Goal: Navigation & Orientation: Find specific page/section

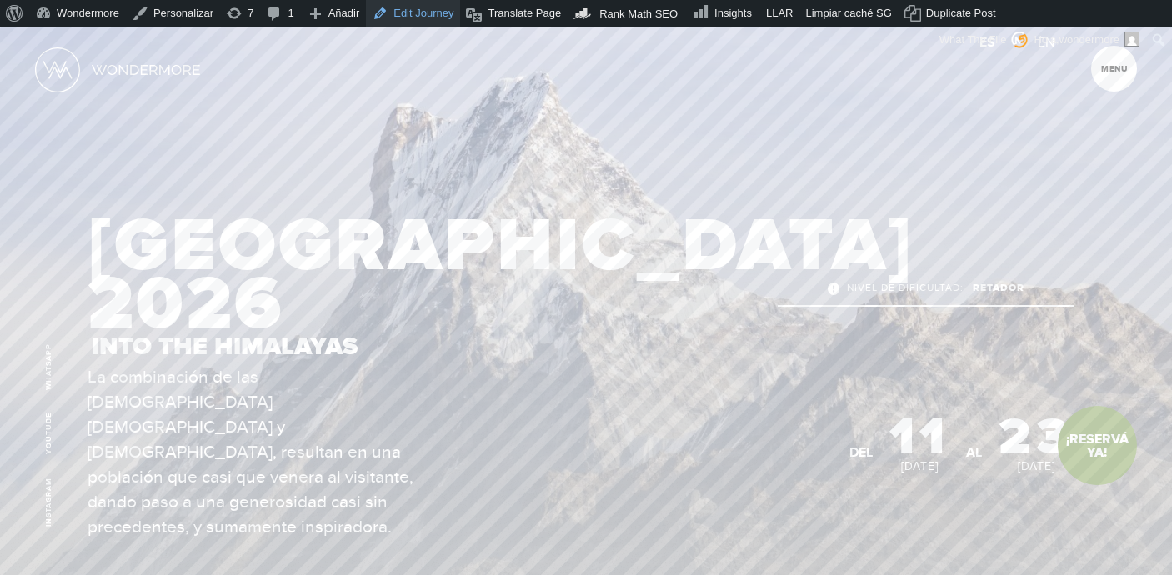
click at [431, 9] on link "Edit Journey" at bounding box center [413, 13] width 94 height 27
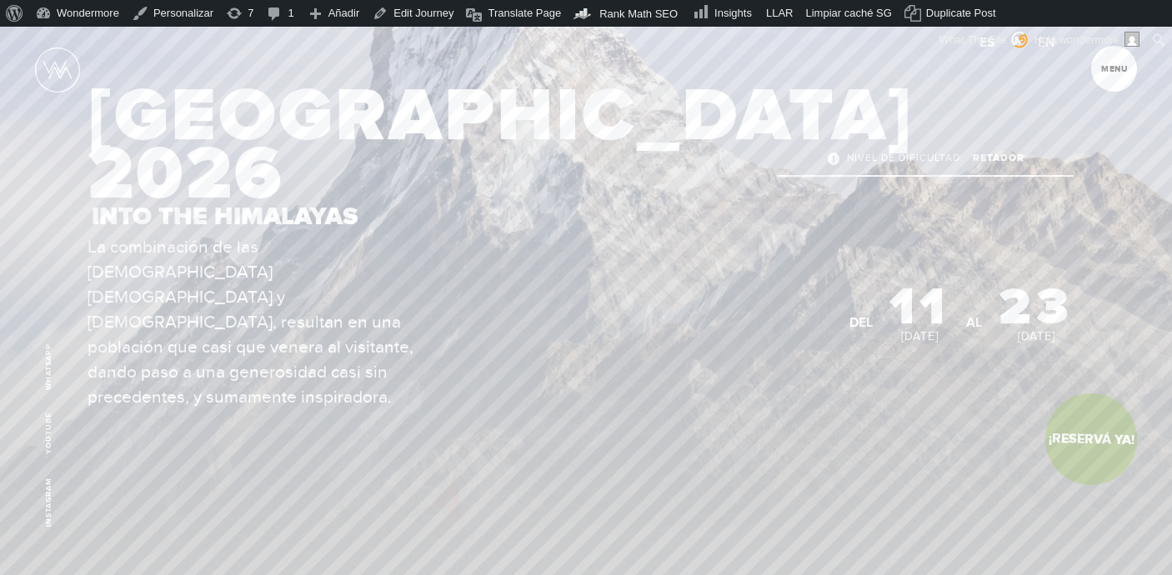
scroll to position [103, 0]
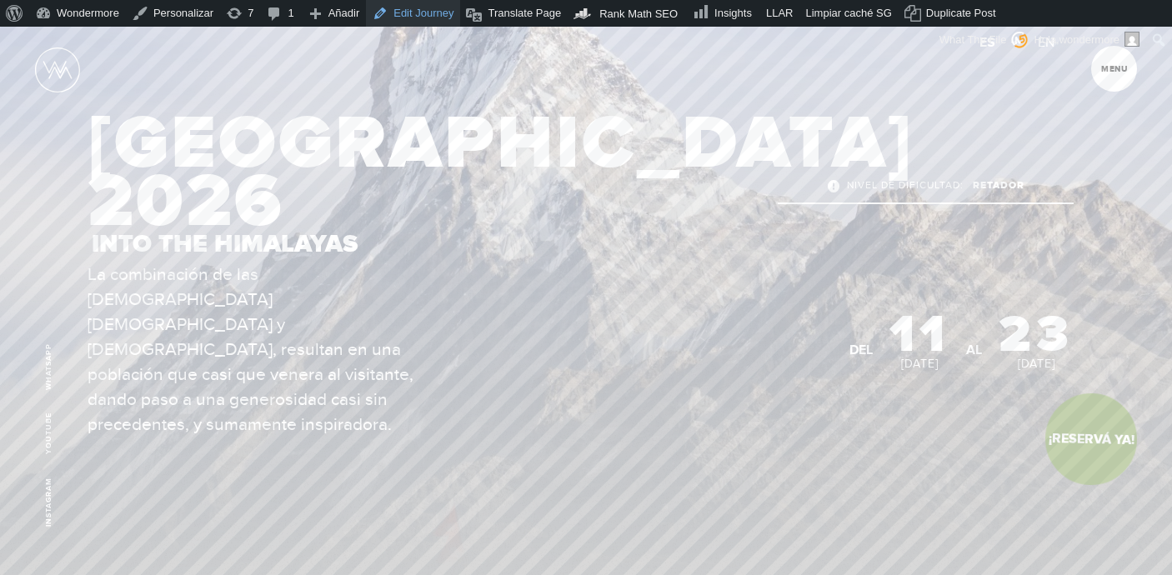
click at [428, 13] on link "Edit Journey" at bounding box center [413, 13] width 94 height 27
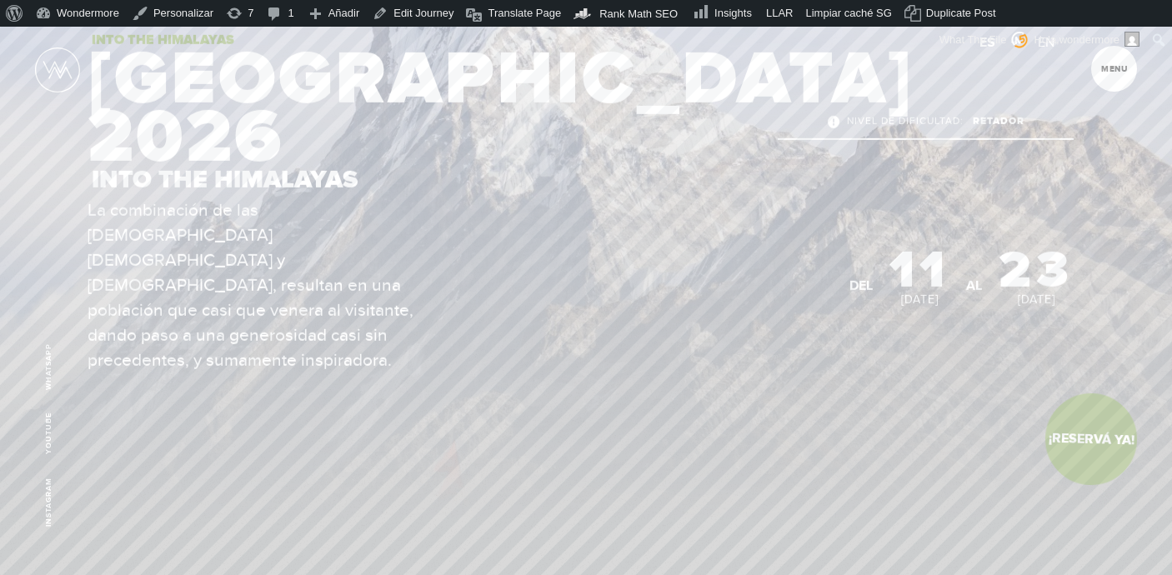
scroll to position [127, 0]
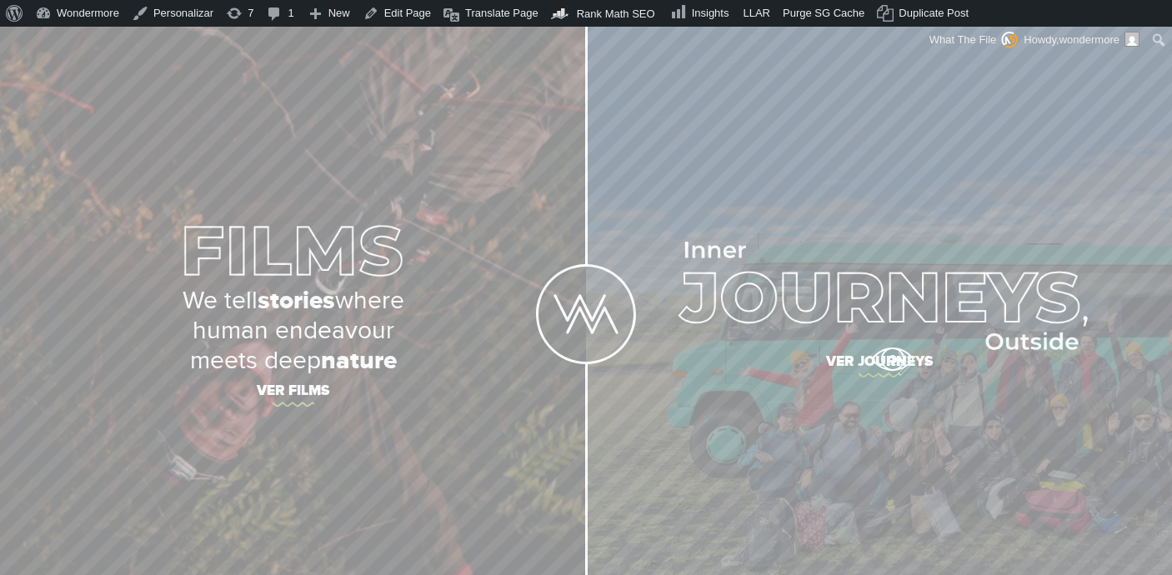
click at [892, 359] on span "Ver journeys" at bounding box center [880, 364] width 584 height 35
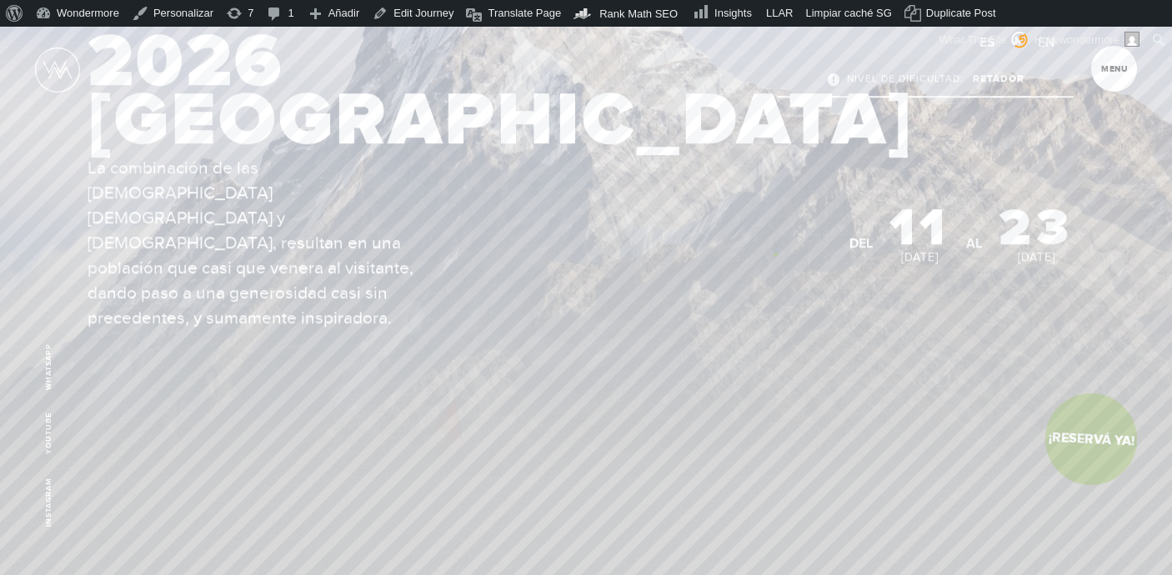
scroll to position [230, 0]
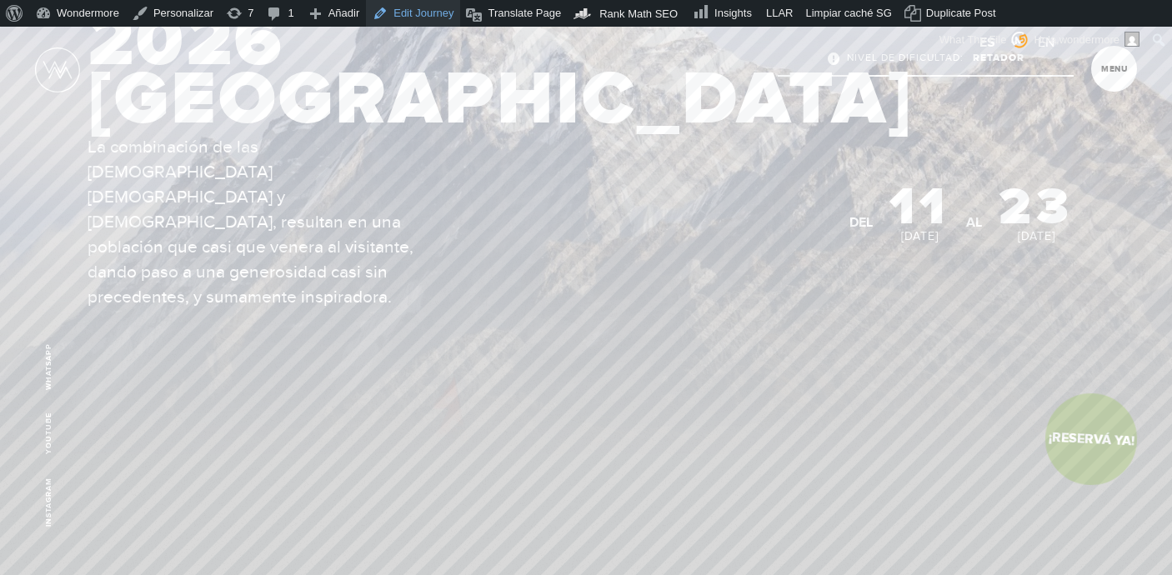
click at [421, 3] on link "Edit Journey" at bounding box center [413, 13] width 94 height 27
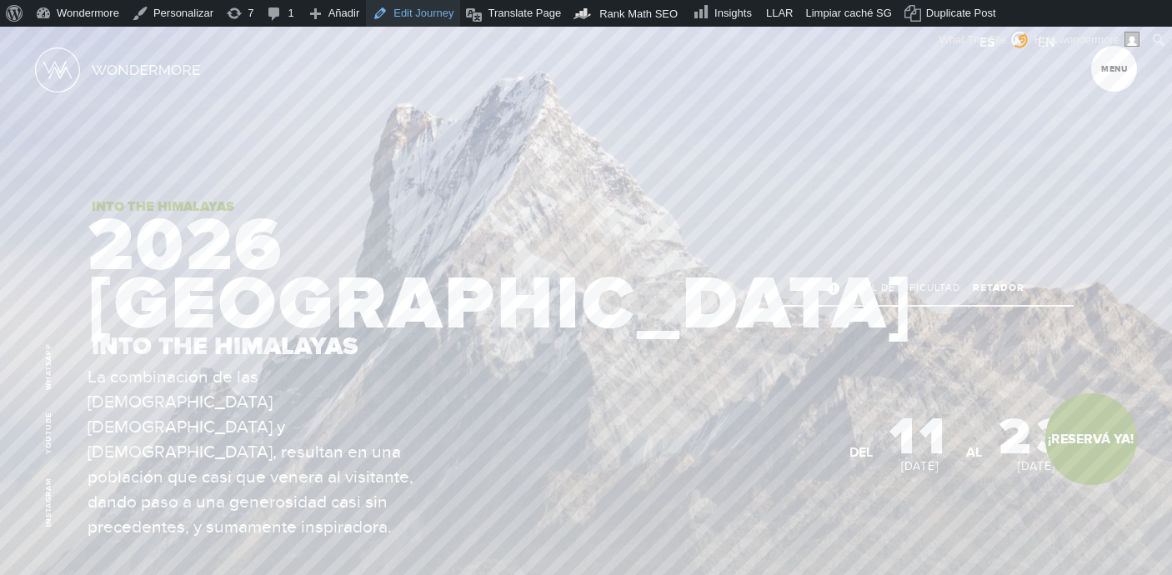
click at [414, 5] on link "Edit Journey" at bounding box center [413, 13] width 94 height 27
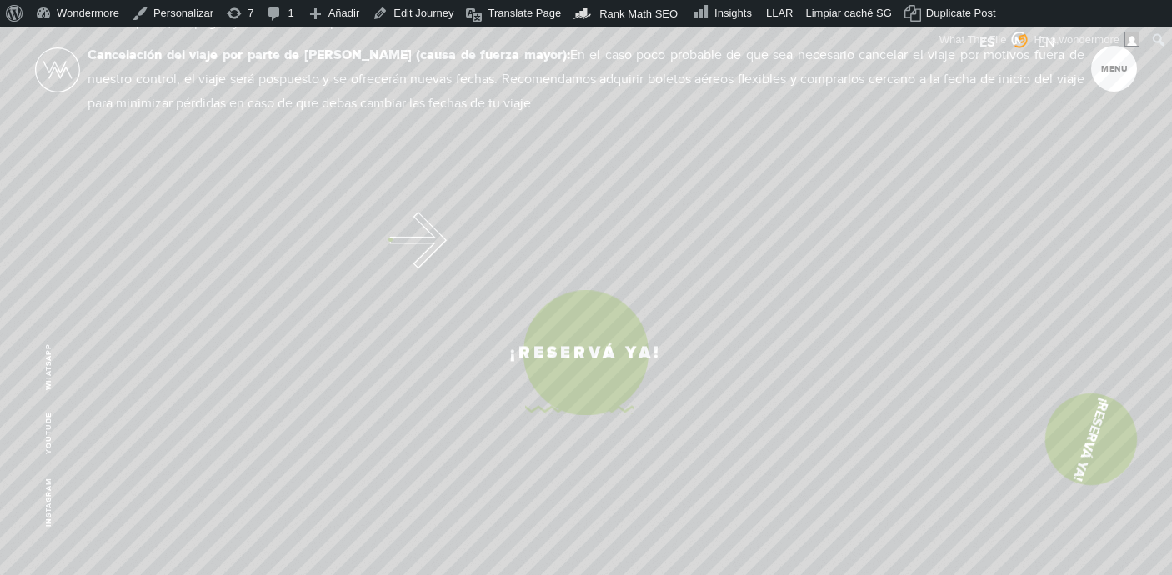
scroll to position [9093, 0]
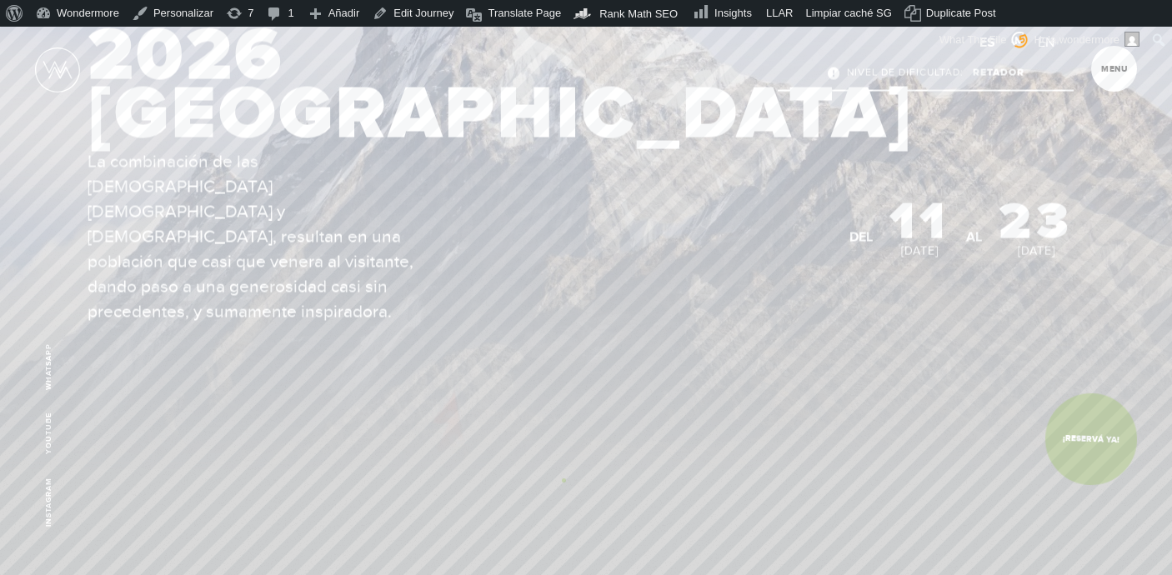
scroll to position [156, 0]
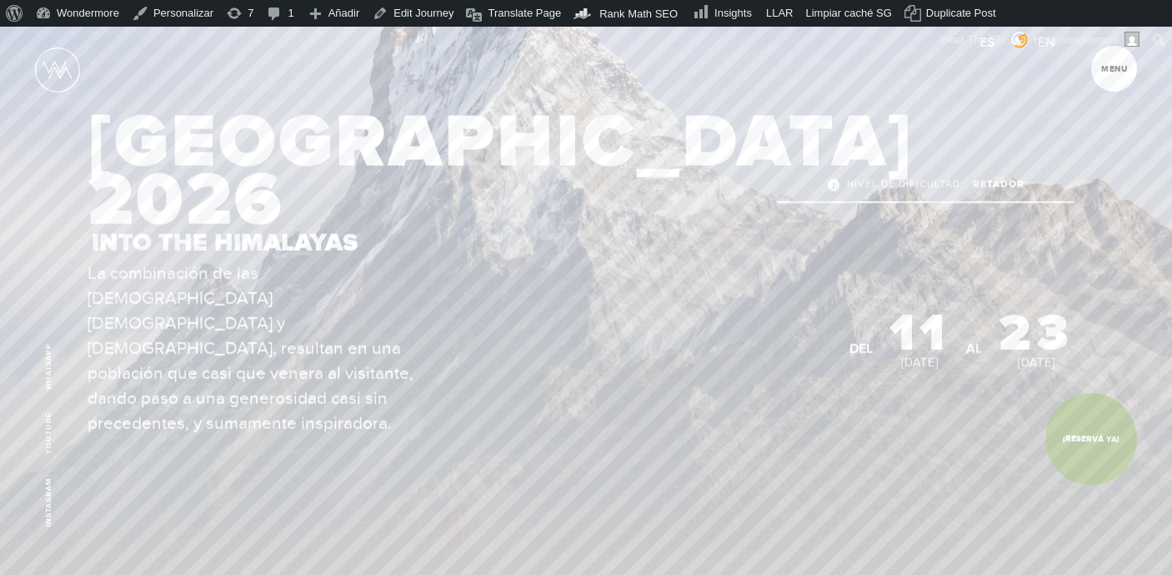
scroll to position [88, 0]
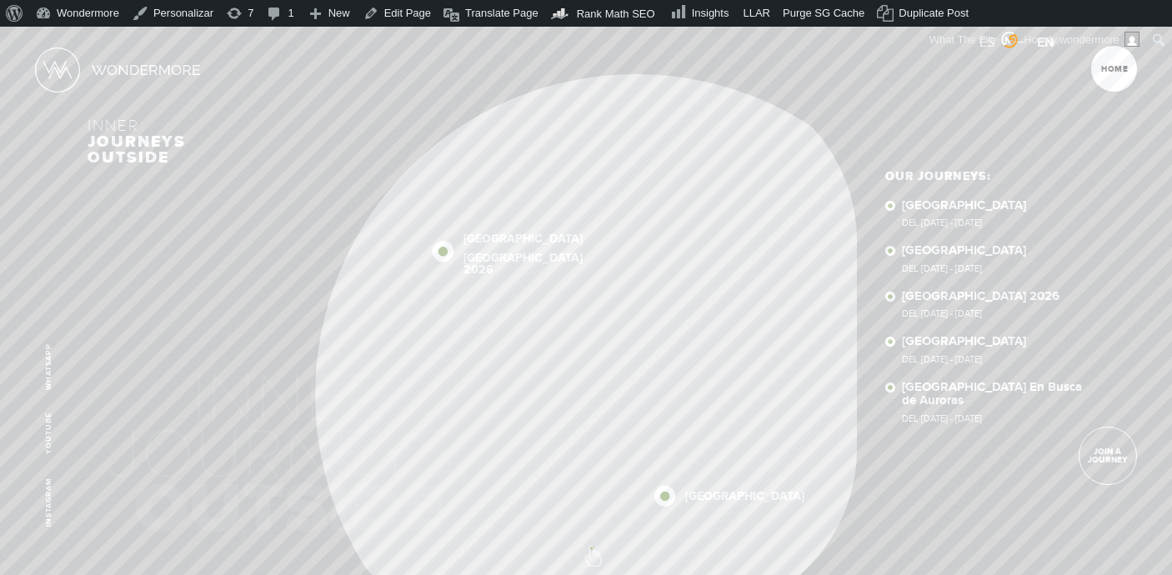
click at [592, 548] on span at bounding box center [586, 549] width 29 height 29
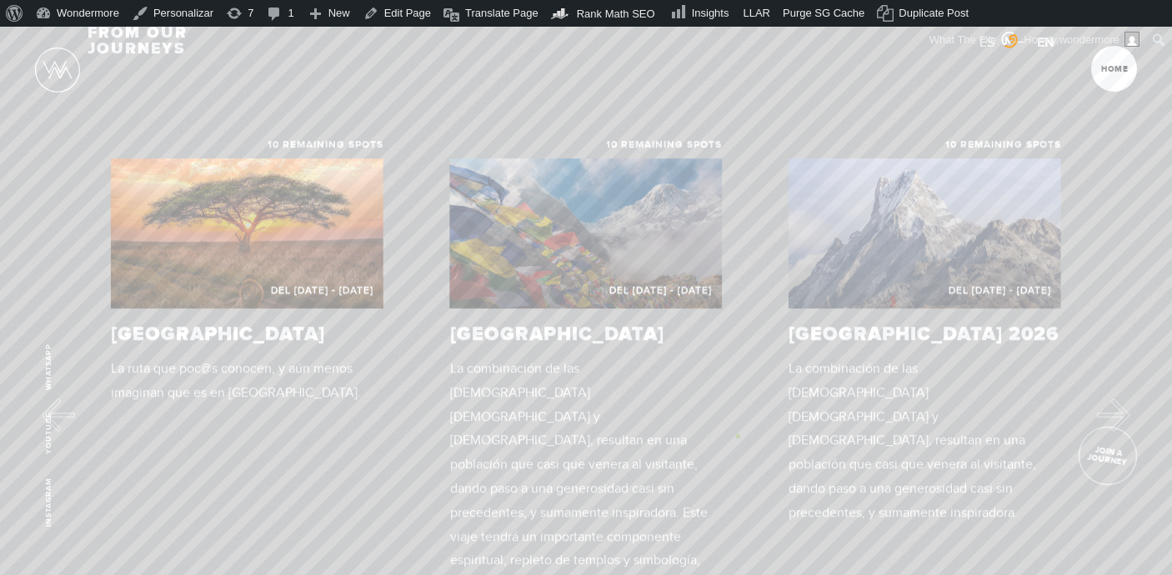
scroll to position [691, 0]
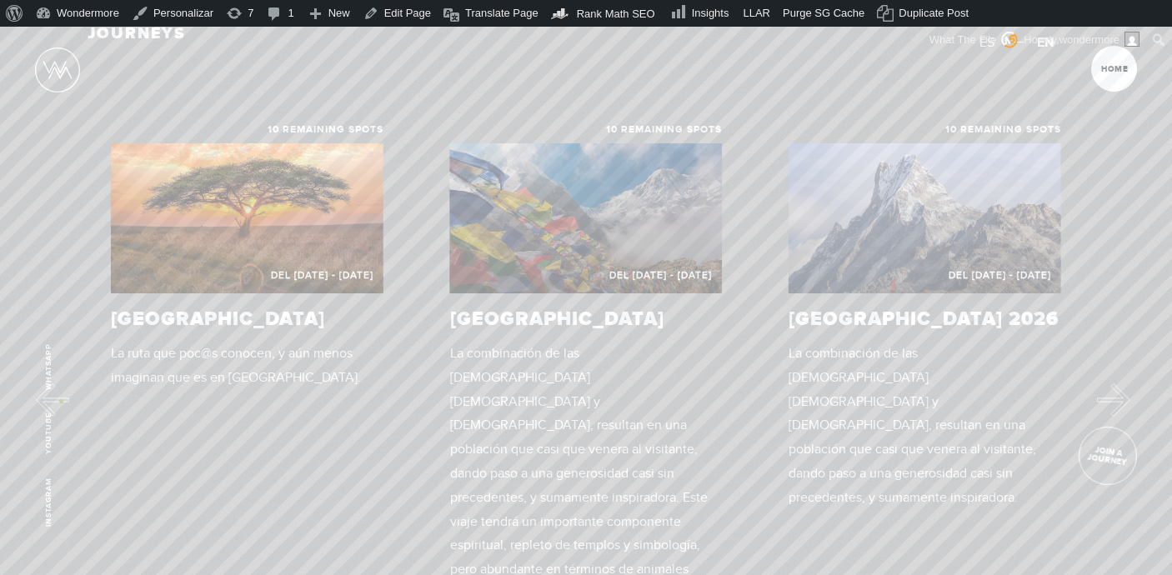
click at [61, 401] on button "Previous" at bounding box center [52, 399] width 33 height 33
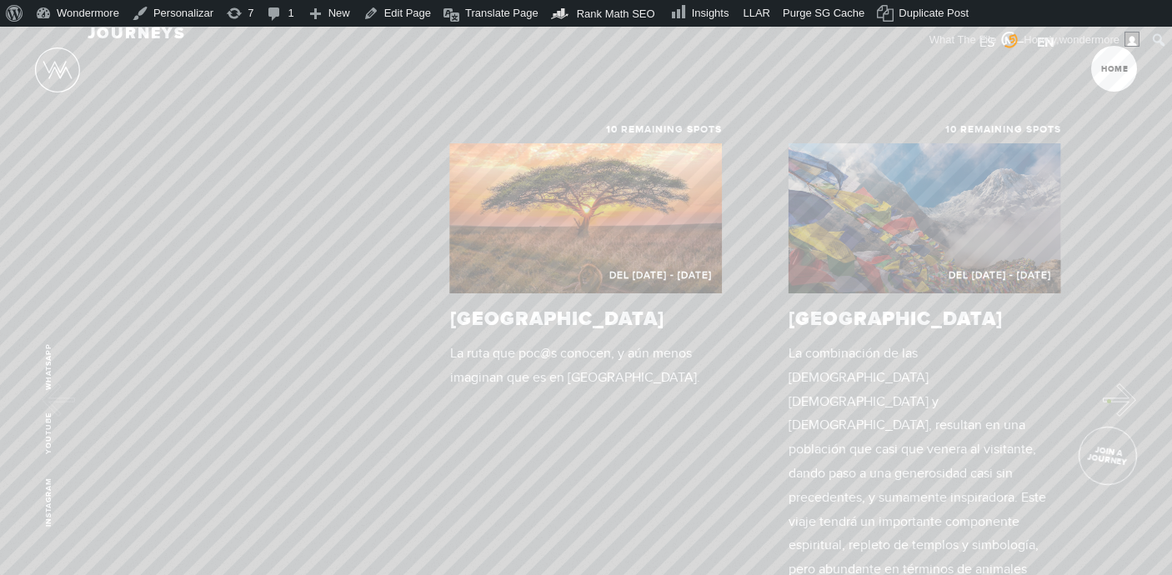
click at [1109, 401] on button "Next" at bounding box center [1119, 399] width 33 height 33
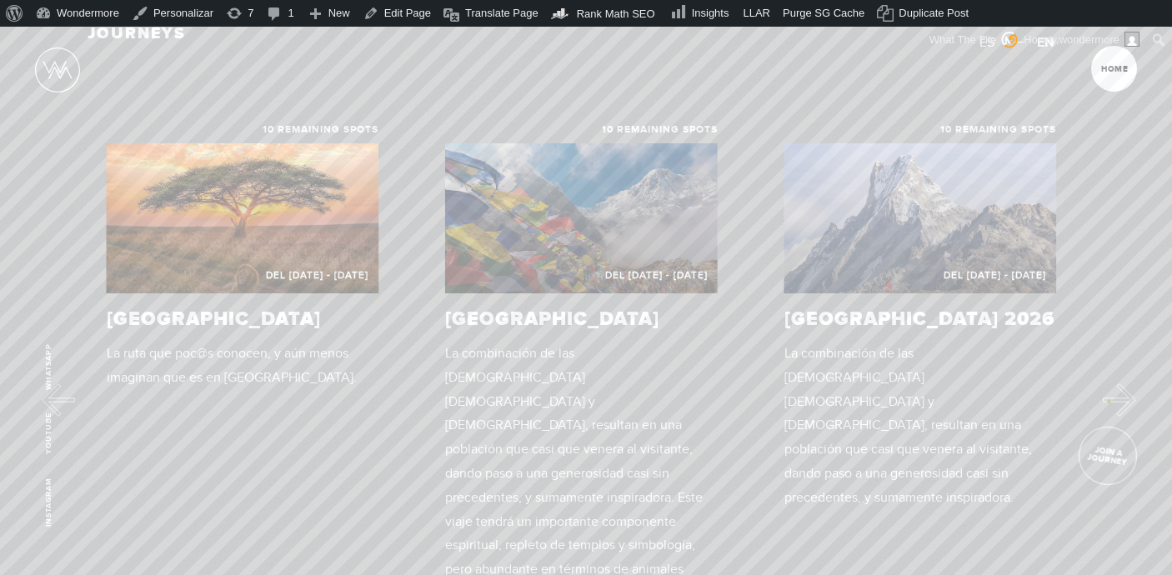
click at [1109, 401] on button "Next" at bounding box center [1119, 399] width 33 height 33
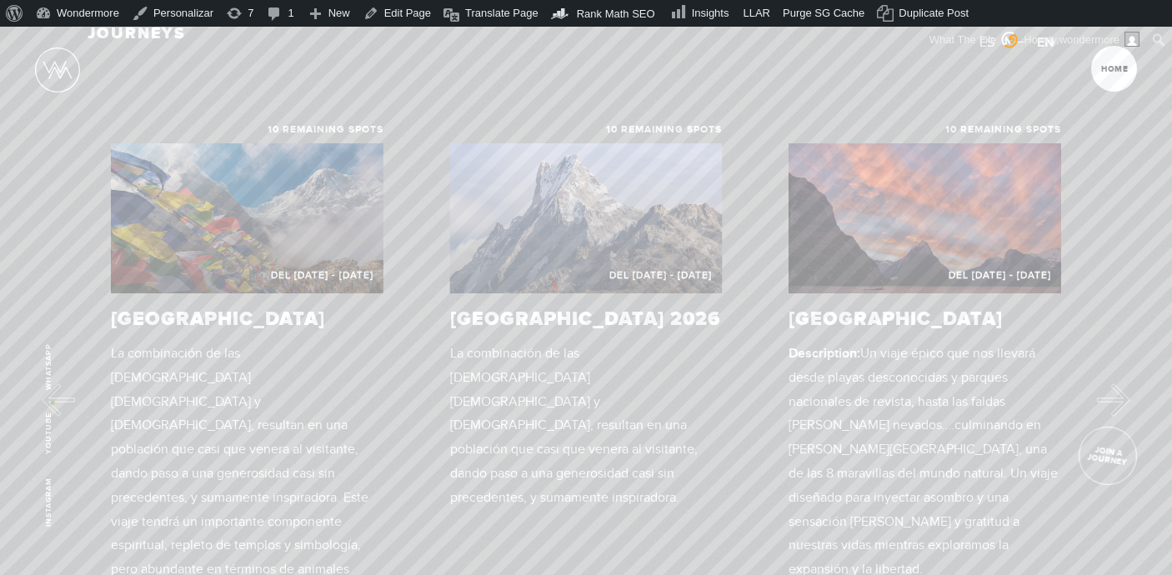
click at [53, 403] on div "Instagram Youtube WhatsApp" at bounding box center [48, 425] width 27 height 204
click at [62, 403] on button "Previous" at bounding box center [52, 399] width 33 height 33
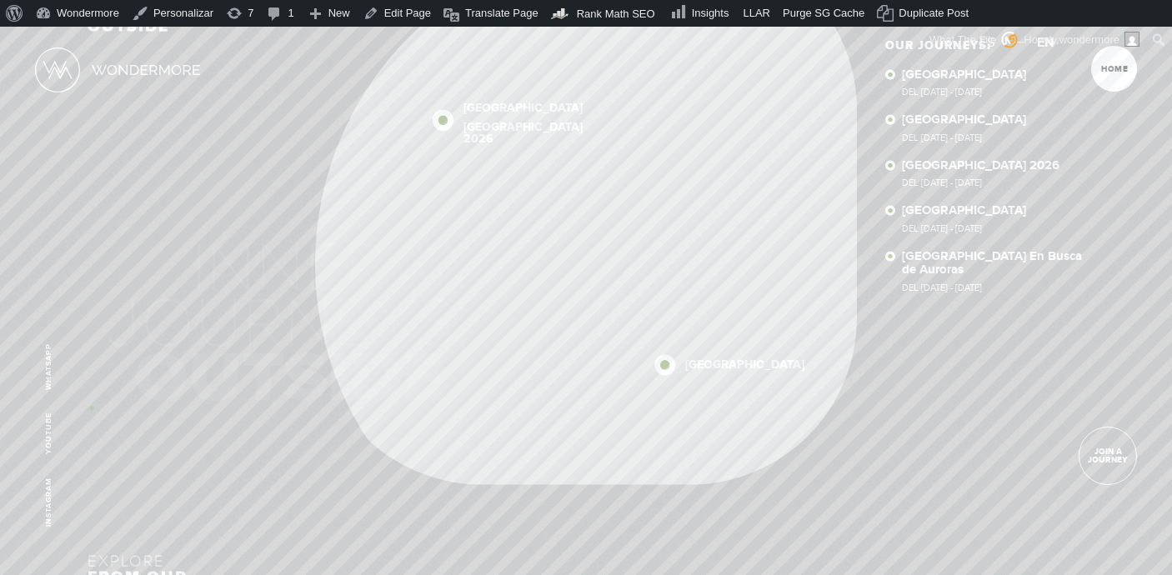
scroll to position [0, 0]
